Goal: Task Accomplishment & Management: Manage account settings

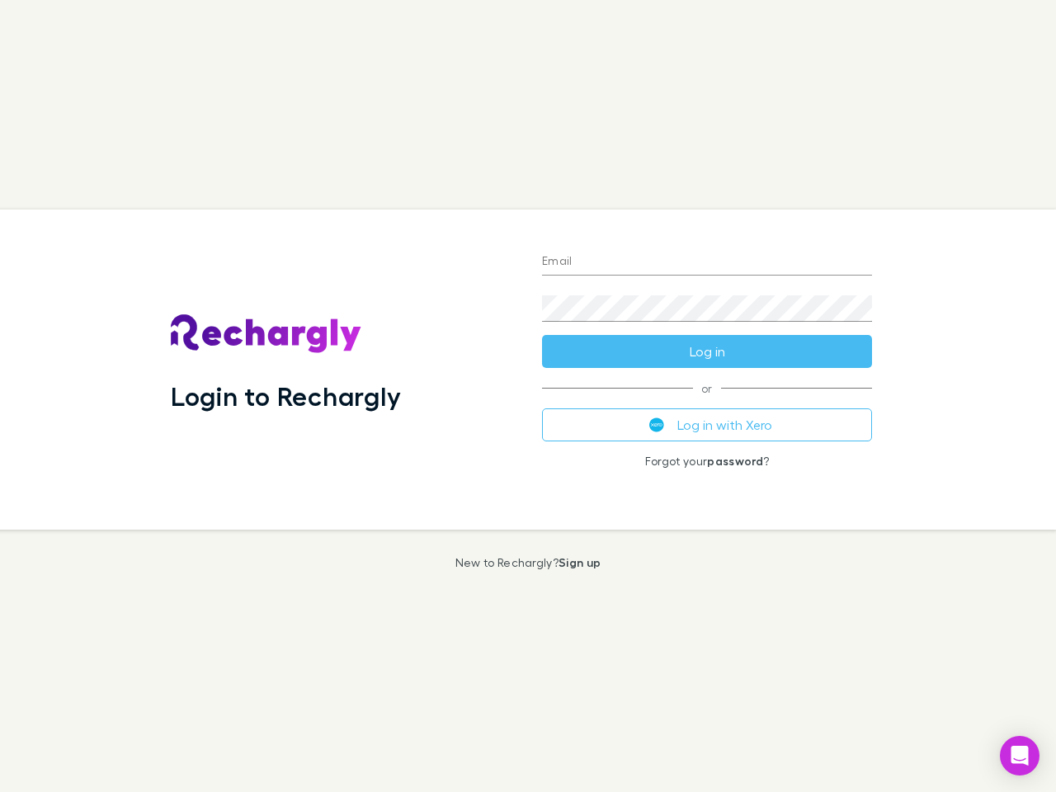
click at [528, 396] on div "Login to Rechargly" at bounding box center [343, 370] width 371 height 320
click at [707, 262] on input "Email" at bounding box center [707, 262] width 330 height 26
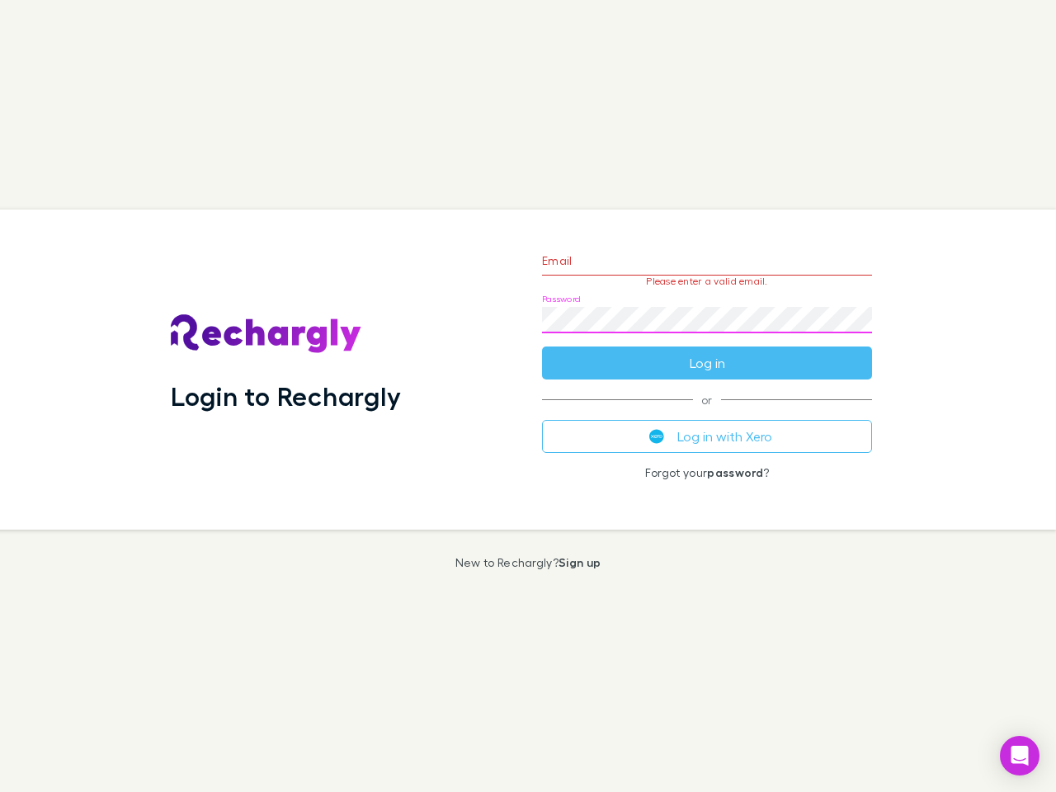
click at [707, 351] on form "Email Please enter a valid email. Password Log in" at bounding box center [707, 308] width 330 height 144
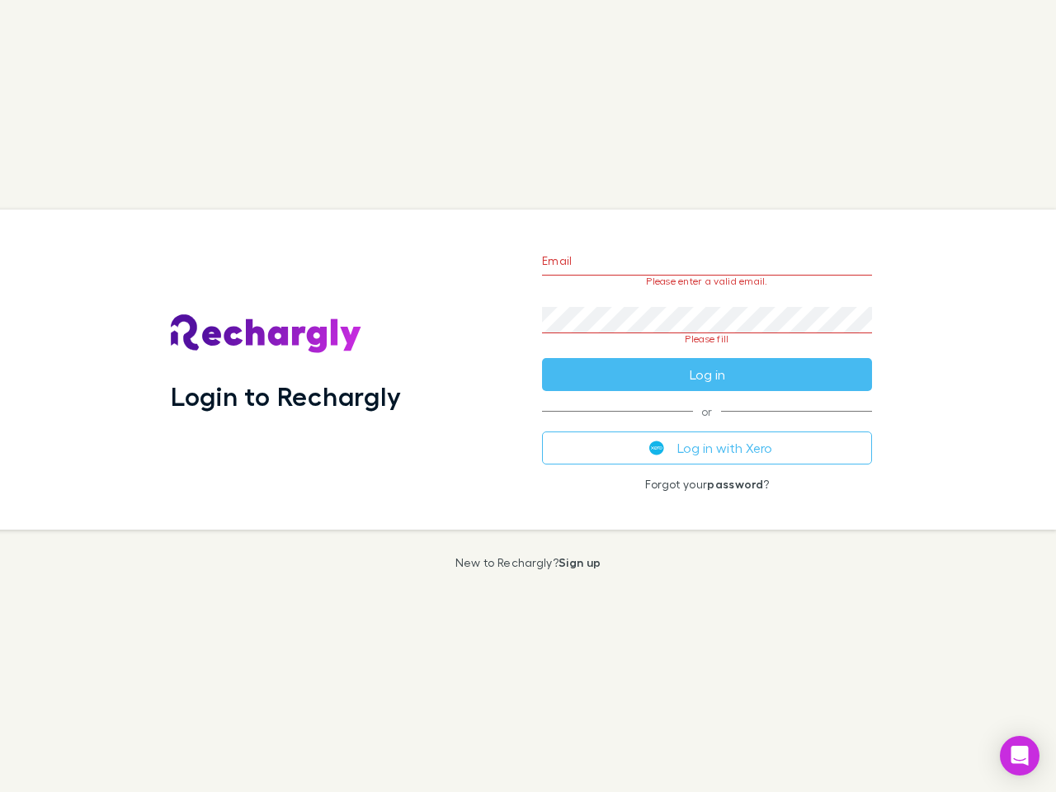
click at [707, 425] on div "Email Please enter a valid email. Password Please fill Log in or Log in with Xe…" at bounding box center [707, 370] width 356 height 320
click at [1020, 756] on icon "Open Intercom Messenger" at bounding box center [1019, 756] width 17 height 20
